Goal: Task Accomplishment & Management: Use online tool/utility

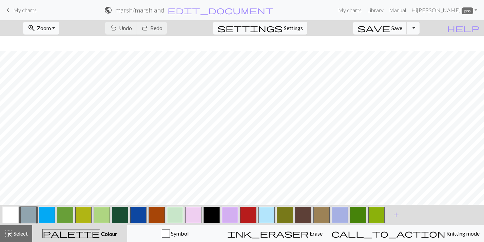
scroll to position [285, 0]
click at [121, 216] on button "button" at bounding box center [120, 215] width 16 height 16
click at [177, 218] on button "button" at bounding box center [175, 215] width 16 height 16
click at [104, 213] on button "button" at bounding box center [102, 215] width 16 height 16
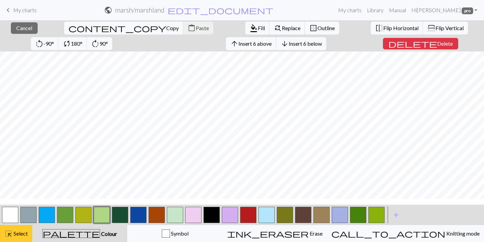
click at [18, 237] on span "Select" at bounding box center [20, 234] width 15 height 6
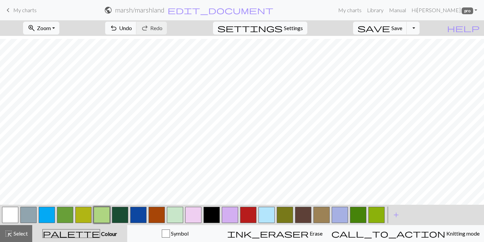
click at [361, 214] on button "button" at bounding box center [358, 215] width 16 height 16
click at [289, 214] on button "button" at bounding box center [285, 215] width 16 height 16
click at [390, 31] on span "save" at bounding box center [373, 27] width 33 height 9
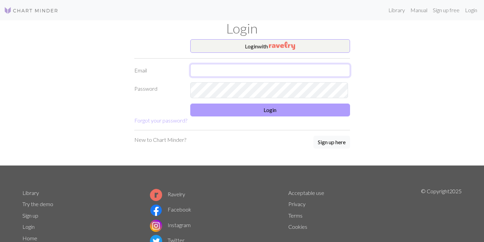
type input "sophia5672@gmail.com"
click at [237, 117] on button "Login" at bounding box center [270, 110] width 160 height 13
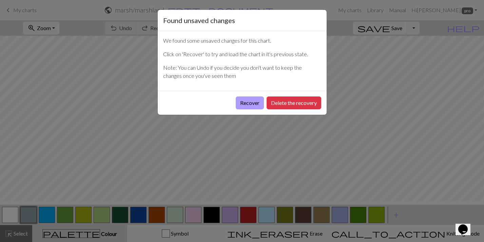
click at [236, 110] on button "Recover" at bounding box center [250, 103] width 28 height 13
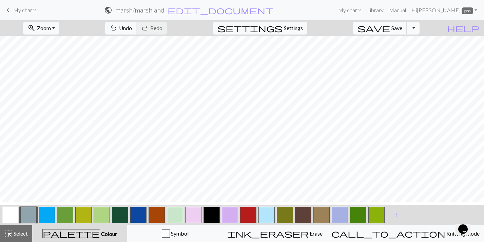
click at [401, 29] on span "Save" at bounding box center [396, 28] width 11 height 6
click at [400, 217] on span "add" at bounding box center [396, 215] width 8 height 9
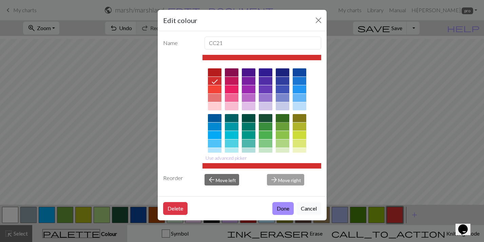
click at [282, 122] on div at bounding box center [283, 118] width 14 height 8
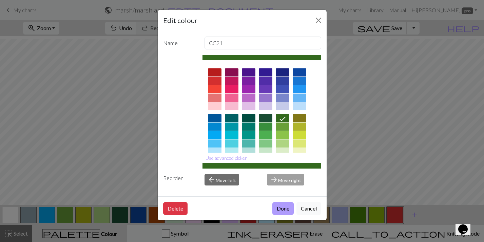
click at [272, 215] on button "Done" at bounding box center [282, 208] width 21 height 13
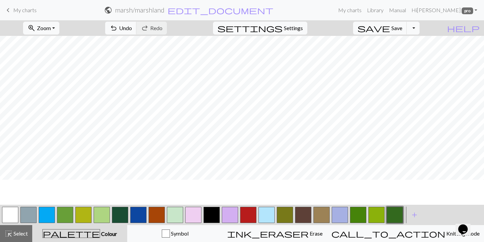
scroll to position [249, 0]
click at [119, 216] on button "button" at bounding box center [120, 215] width 16 height 16
click at [104, 215] on button "button" at bounding box center [102, 215] width 16 height 16
click at [118, 223] on button "button" at bounding box center [120, 215] width 16 height 16
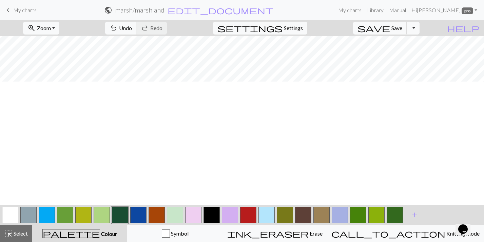
scroll to position [202, 0]
click at [81, 215] on button "button" at bounding box center [83, 215] width 16 height 16
click at [125, 221] on button "button" at bounding box center [120, 215] width 16 height 16
click at [80, 219] on button "button" at bounding box center [83, 215] width 16 height 16
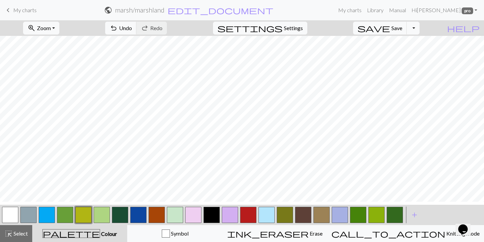
click at [124, 220] on button "button" at bounding box center [120, 215] width 16 height 16
click at [402, 31] on span "Save" at bounding box center [396, 28] width 11 height 6
click at [82, 214] on button "button" at bounding box center [83, 215] width 16 height 16
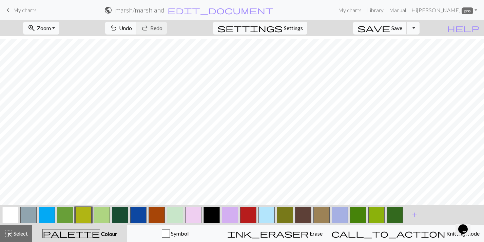
click at [390, 30] on span "save" at bounding box center [373, 27] width 33 height 9
click at [139, 215] on button "button" at bounding box center [138, 215] width 16 height 16
click at [45, 213] on button "button" at bounding box center [47, 215] width 16 height 16
click at [141, 214] on button "button" at bounding box center [138, 215] width 16 height 16
click at [150, 211] on button "button" at bounding box center [157, 215] width 16 height 16
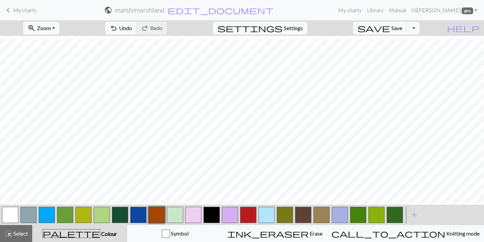
click at [143, 211] on button "button" at bounding box center [138, 215] width 16 height 16
click at [51, 216] on button "button" at bounding box center [47, 215] width 16 height 16
click at [402, 31] on span "Save" at bounding box center [396, 28] width 11 height 6
